Goal: Task Accomplishment & Management: Use online tool/utility

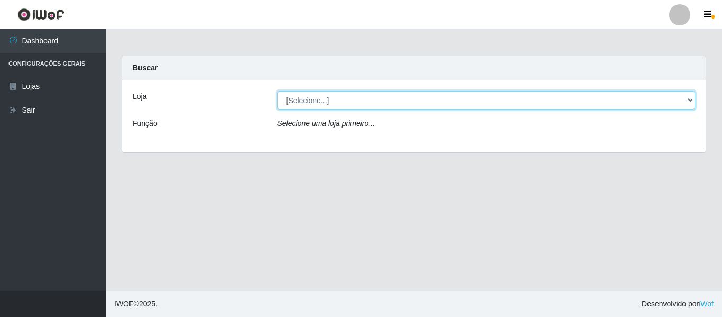
click at [390, 97] on select "[Selecione...] Hiper Queiroz - [GEOGRAPHIC_DATA]" at bounding box center [487, 100] width 418 height 19
select select "497"
click at [278, 91] on select "[Selecione...] Hiper Queiroz - [GEOGRAPHIC_DATA]" at bounding box center [487, 100] width 418 height 19
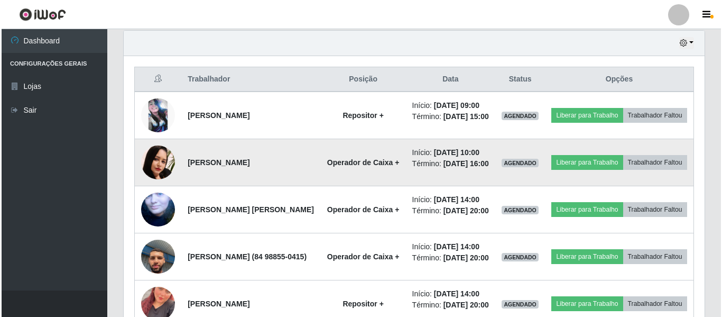
scroll to position [370, 0]
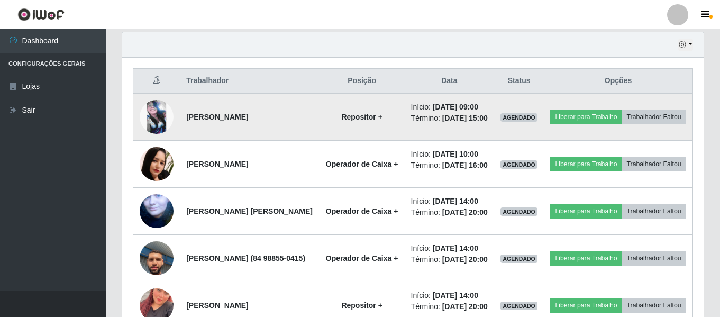
click at [159, 119] on img at bounding box center [157, 117] width 34 height 34
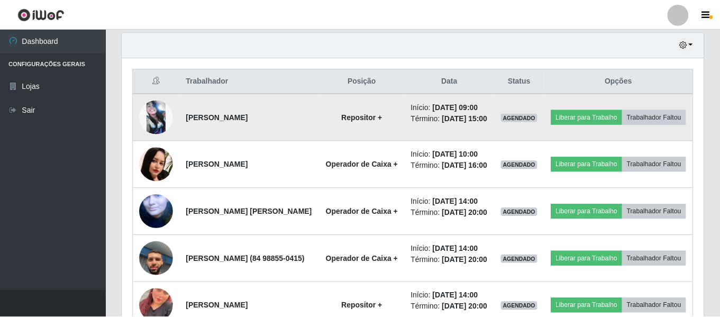
scroll to position [219, 576]
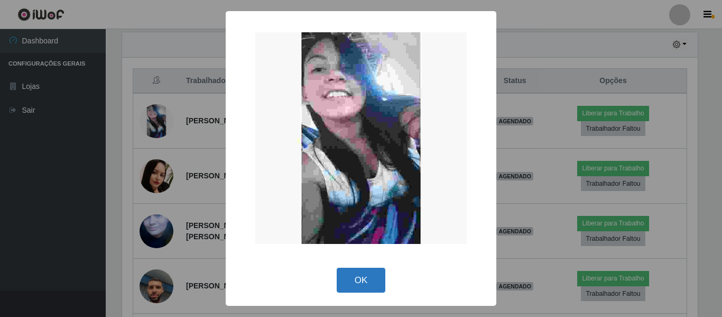
click at [359, 281] on button "OK" at bounding box center [361, 280] width 49 height 25
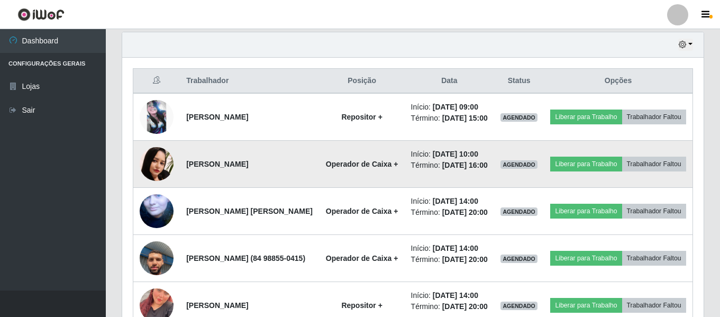
scroll to position [219, 581]
click at [161, 181] on img at bounding box center [157, 164] width 34 height 34
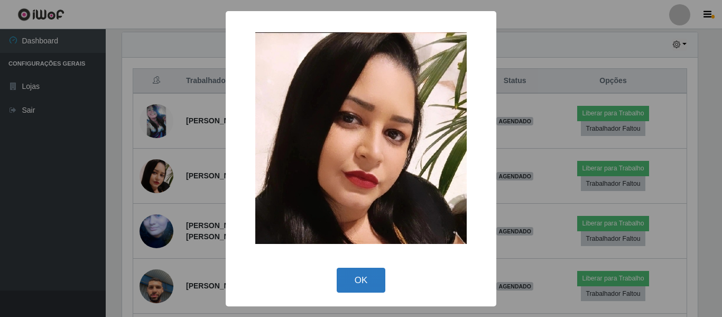
click at [368, 278] on button "OK" at bounding box center [361, 280] width 49 height 25
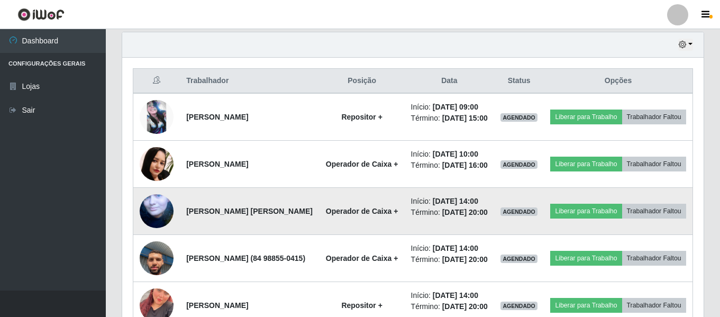
scroll to position [423, 0]
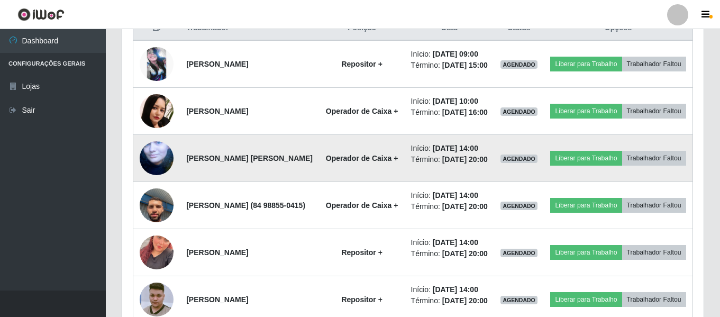
click at [162, 189] on img at bounding box center [157, 158] width 34 height 62
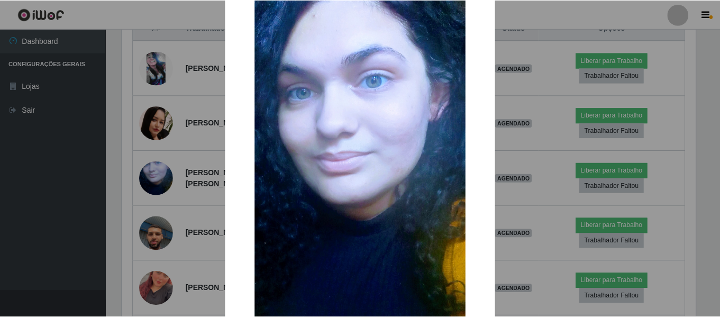
scroll to position [53, 0]
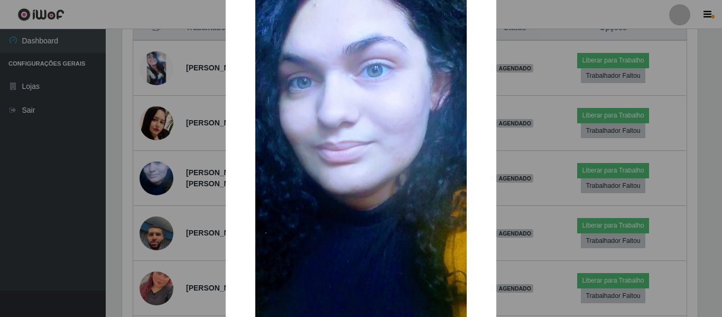
click at [364, 190] on img at bounding box center [361, 167] width 212 height 388
click at [435, 186] on img at bounding box center [361, 167] width 212 height 388
click at [545, 155] on div "× OK Cancel" at bounding box center [361, 158] width 722 height 317
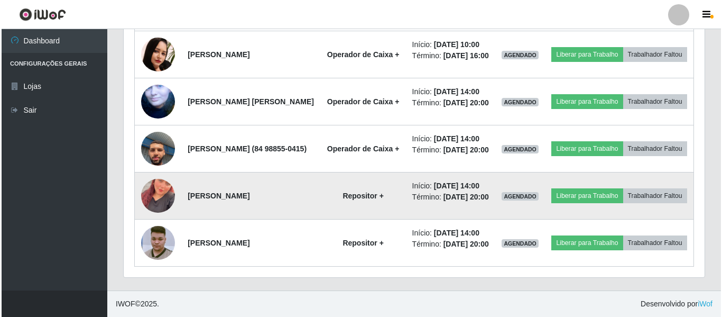
scroll to position [594, 0]
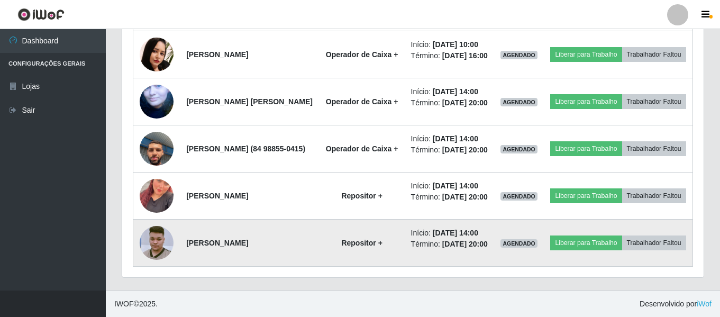
click at [158, 233] on img at bounding box center [157, 243] width 34 height 60
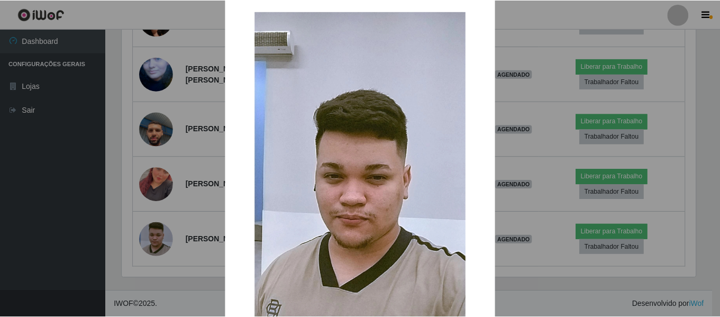
scroll to position [0, 0]
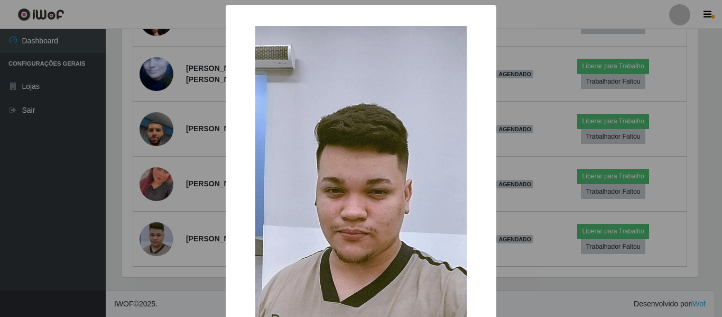
click at [541, 196] on div "× OK Cancel" at bounding box center [361, 158] width 722 height 317
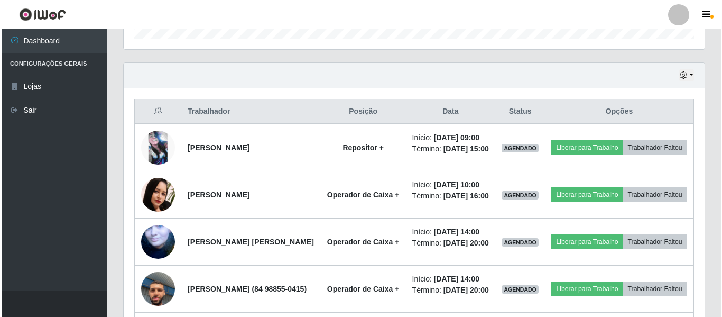
scroll to position [329, 0]
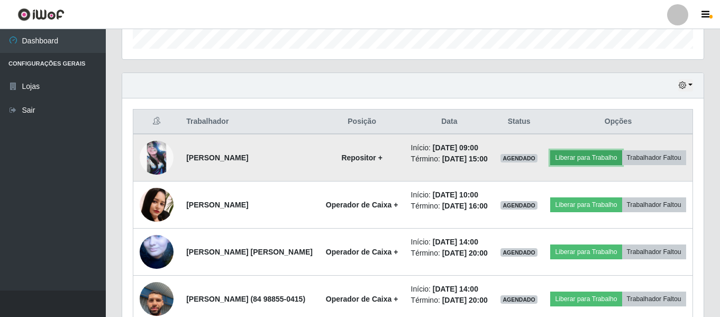
click at [621, 156] on button "Liberar para Trabalho" at bounding box center [585, 157] width 71 height 15
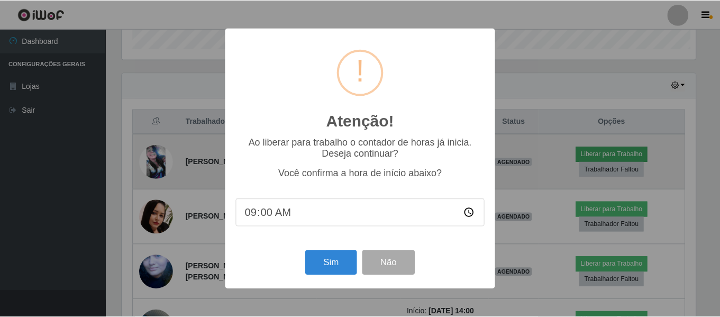
scroll to position [219, 576]
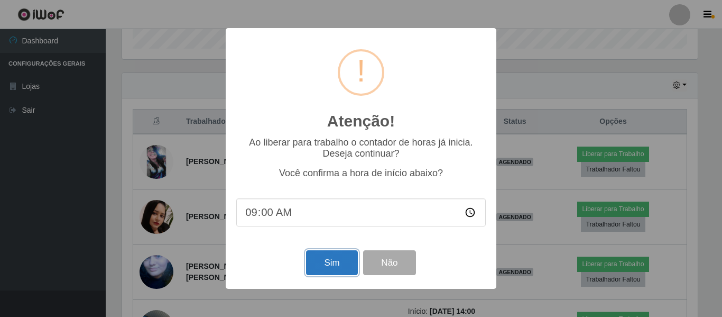
click at [329, 257] on button "Sim" at bounding box center [331, 262] width 51 height 25
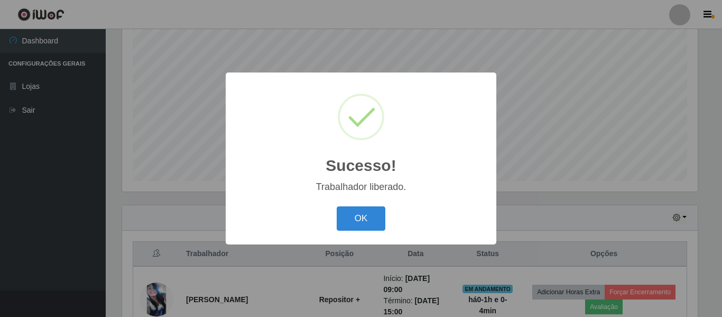
click at [358, 203] on div "Sucesso! × Trabalhador liberado. OK Cancel" at bounding box center [361, 157] width 271 height 171
click at [365, 215] on button "OK" at bounding box center [361, 218] width 49 height 25
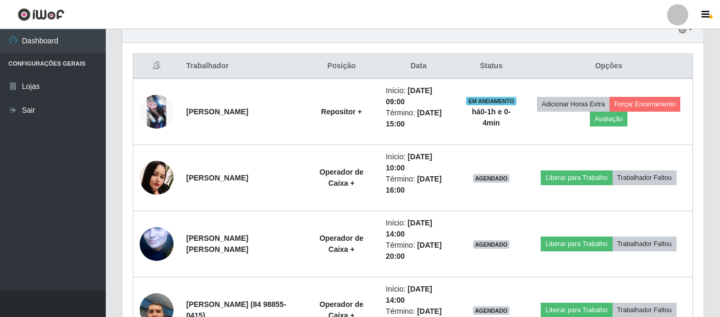
scroll to position [409, 0]
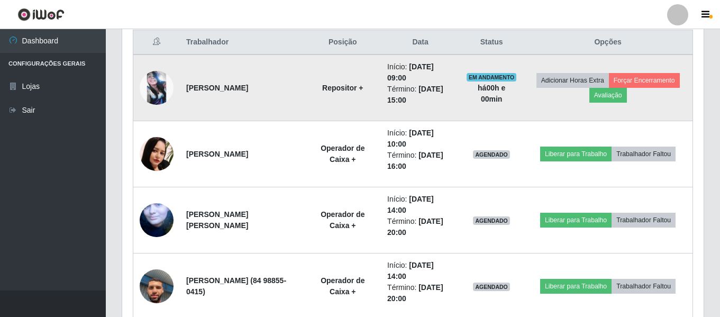
click at [155, 88] on img at bounding box center [157, 88] width 34 height 34
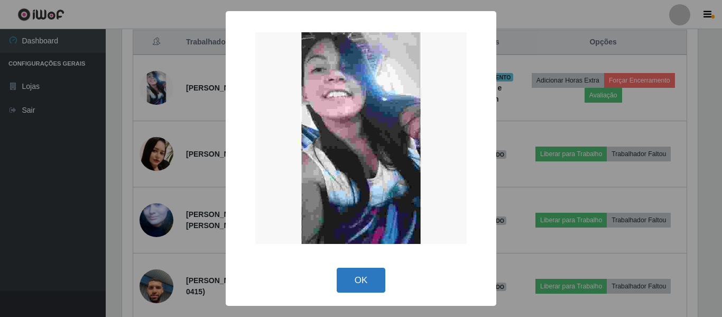
click at [367, 281] on button "OK" at bounding box center [361, 280] width 49 height 25
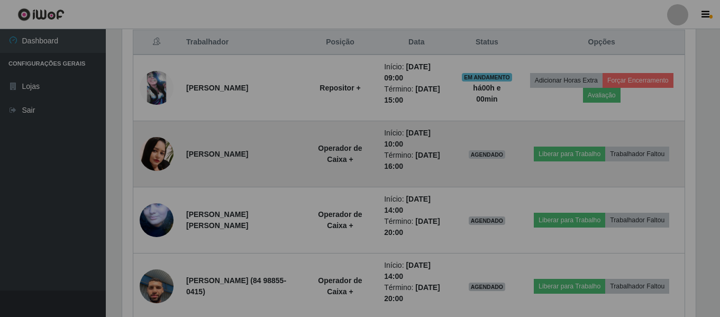
scroll to position [219, 581]
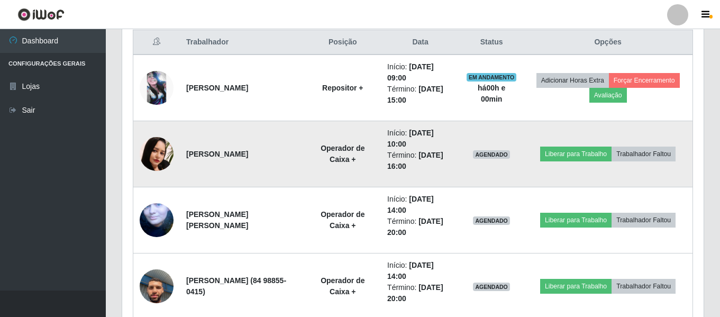
click at [156, 151] on img at bounding box center [157, 154] width 34 height 34
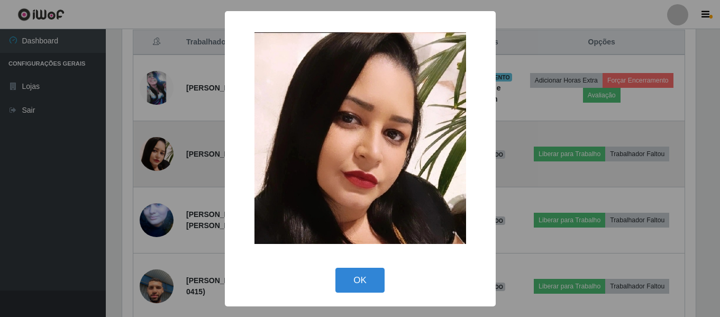
scroll to position [219, 576]
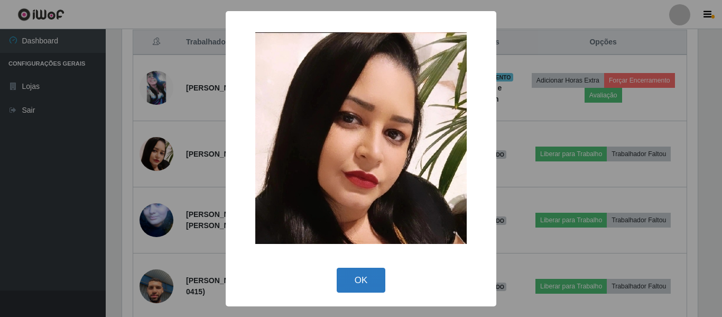
click at [357, 278] on button "OK" at bounding box center [361, 280] width 49 height 25
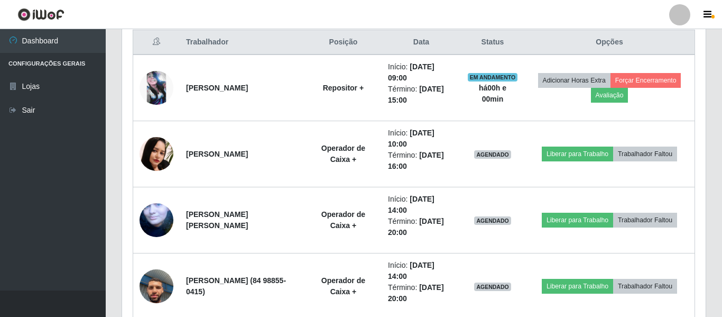
scroll to position [219, 581]
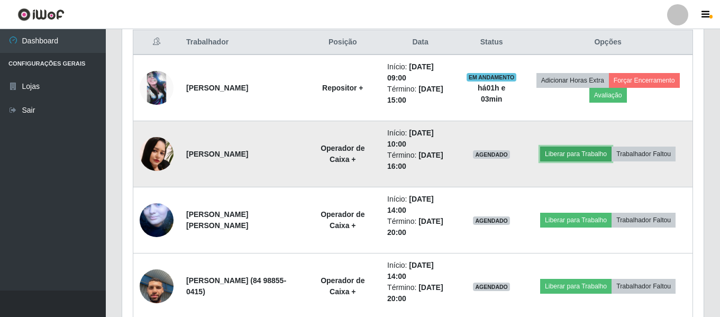
click at [572, 153] on button "Liberar para Trabalho" at bounding box center [575, 153] width 71 height 15
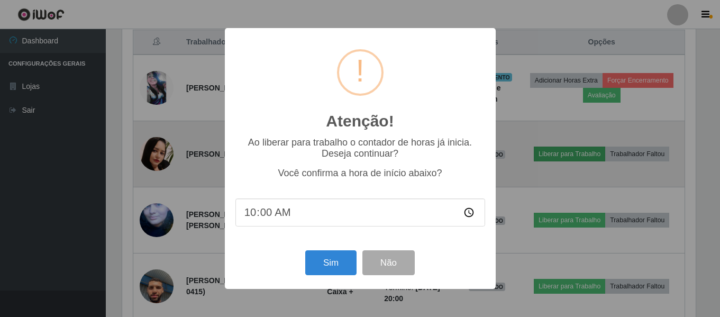
scroll to position [219, 576]
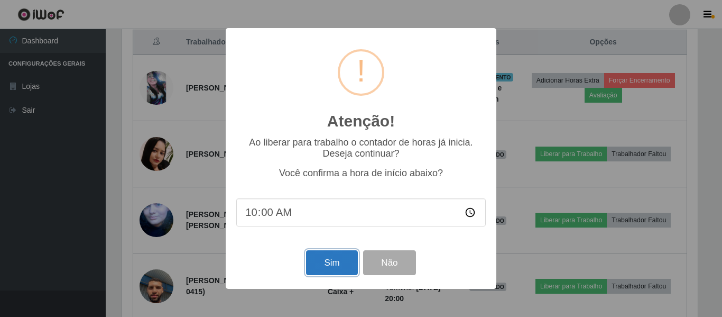
click at [329, 263] on button "Sim" at bounding box center [331, 262] width 51 height 25
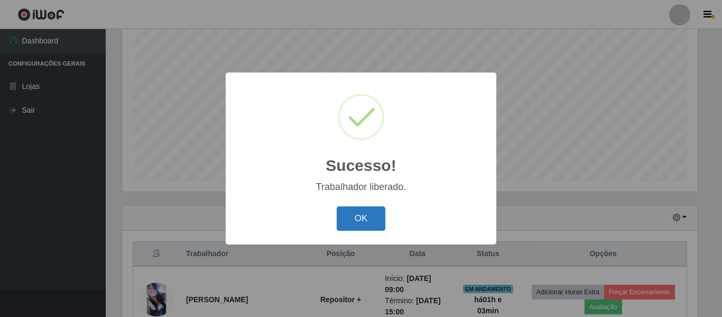
click at [380, 221] on button "OK" at bounding box center [361, 218] width 49 height 25
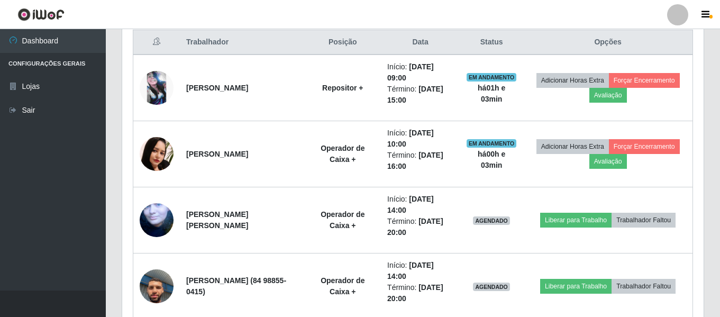
scroll to position [462, 0]
